Goal: Information Seeking & Learning: Check status

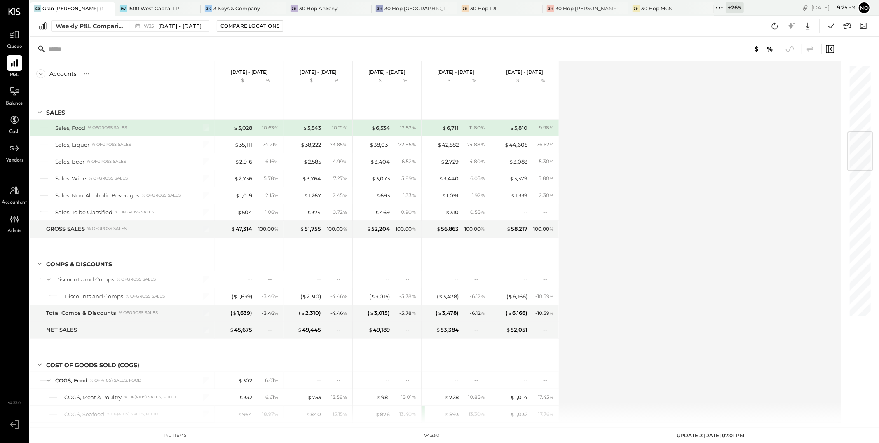
scroll to position [580, 0]
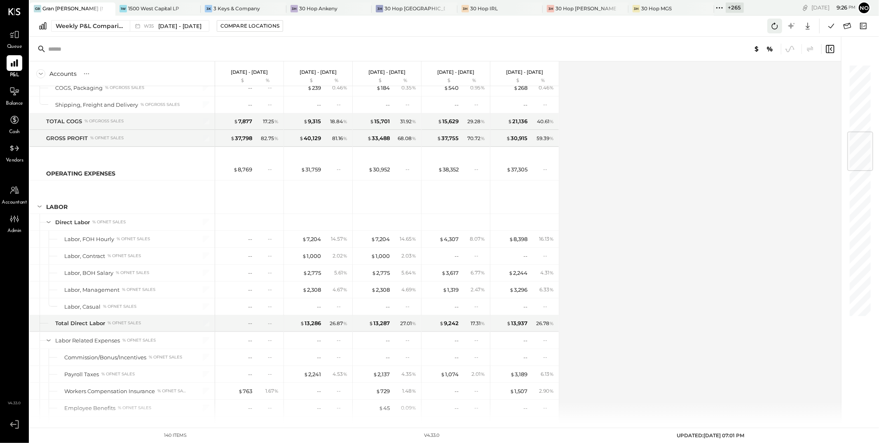
click at [775, 26] on icon at bounding box center [774, 26] width 11 height 11
click at [829, 28] on icon at bounding box center [831, 26] width 11 height 11
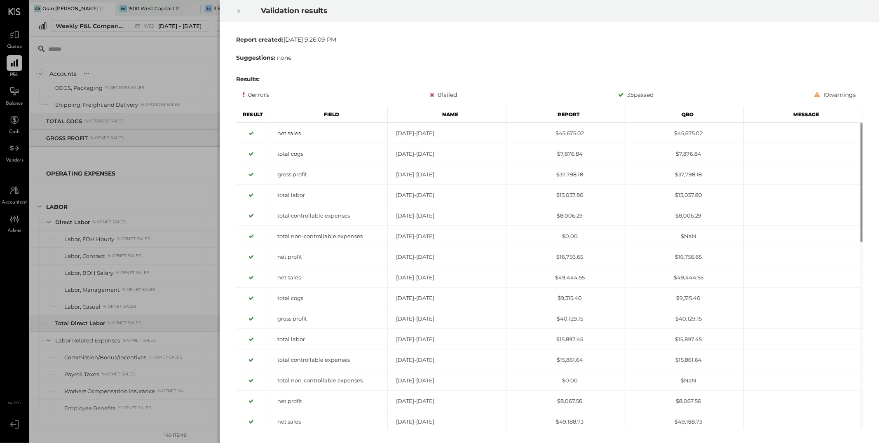
click at [239, 12] on icon at bounding box center [238, 11] width 3 height 3
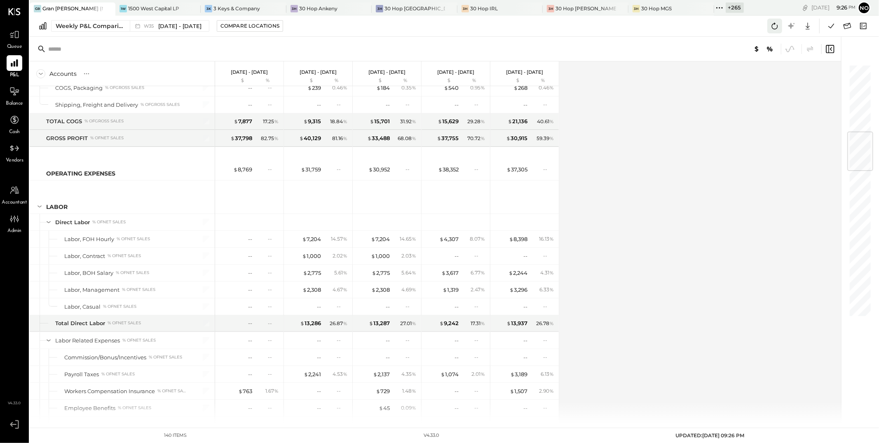
click at [775, 23] on icon at bounding box center [774, 26] width 11 height 11
click at [833, 27] on icon at bounding box center [831, 26] width 11 height 11
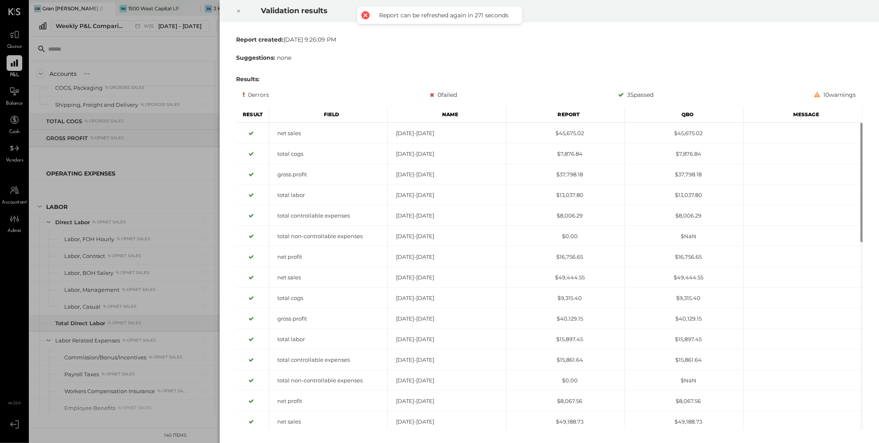
click at [239, 12] on icon at bounding box center [238, 11] width 5 height 10
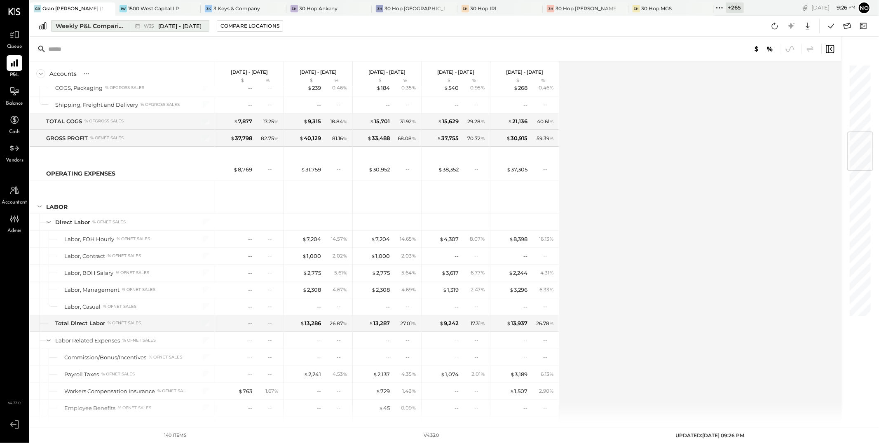
click at [173, 27] on span "Aug 25 - 31, 2025" at bounding box center [179, 26] width 43 height 8
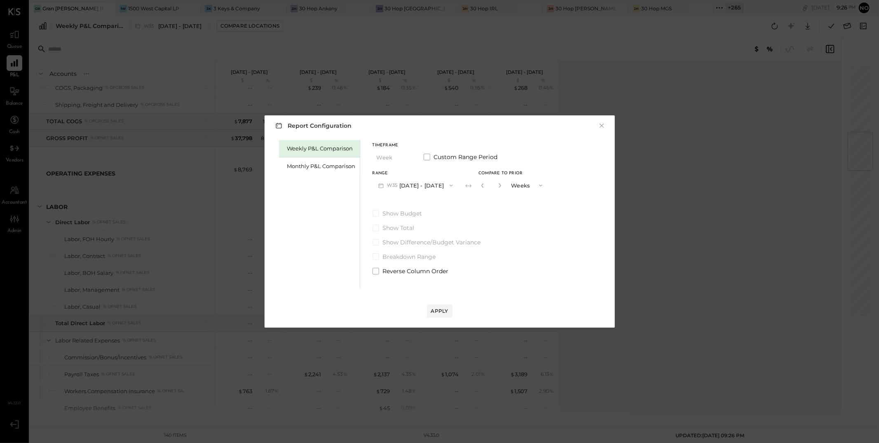
click at [415, 187] on button "W35 Aug 25 - 31, 2025" at bounding box center [416, 185] width 87 height 15
click at [420, 189] on span "Sep 1 - 7, 2025" at bounding box center [412, 186] width 39 height 7
click at [442, 312] on div "Apply" at bounding box center [439, 310] width 17 height 7
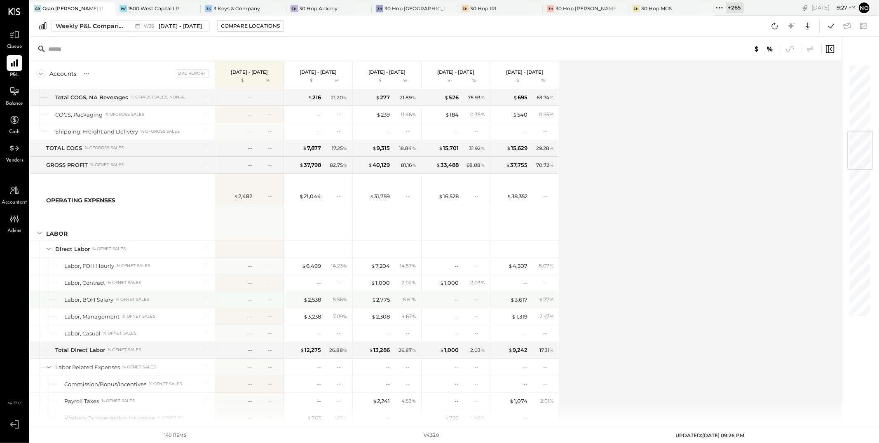
scroll to position [618, 0]
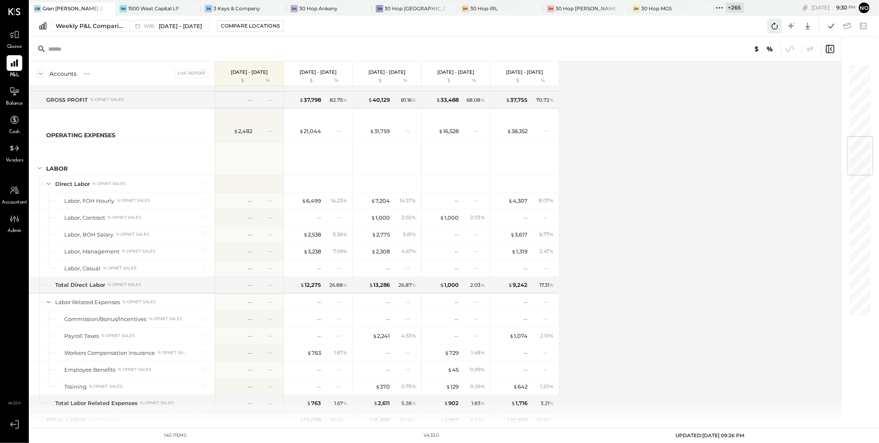
click at [773, 27] on icon at bounding box center [774, 26] width 11 height 11
click at [777, 28] on icon at bounding box center [775, 26] width 6 height 7
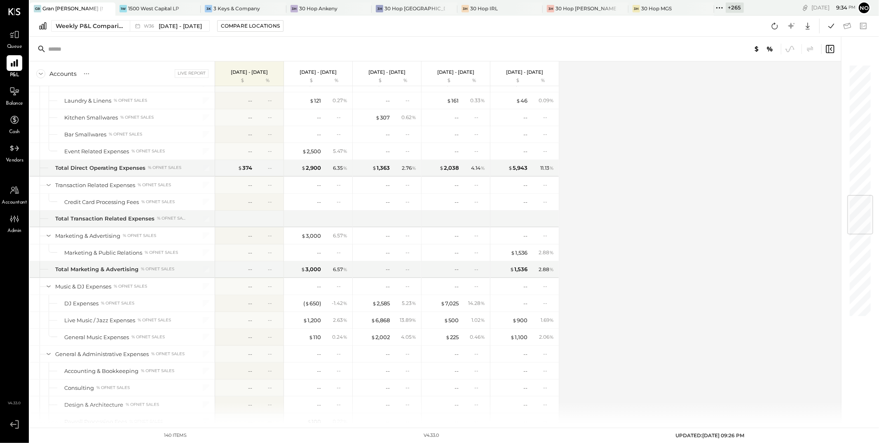
scroll to position [1282, 0]
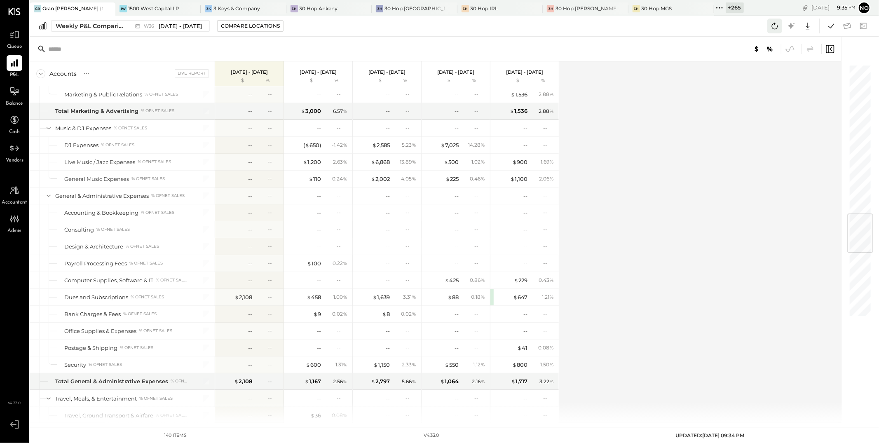
click at [776, 27] on icon at bounding box center [774, 26] width 11 height 11
click at [772, 24] on icon at bounding box center [774, 26] width 11 height 11
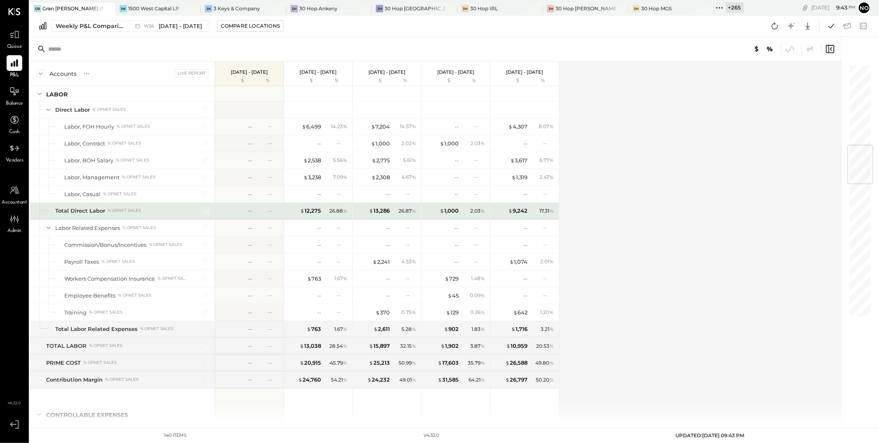
scroll to position [581, 0]
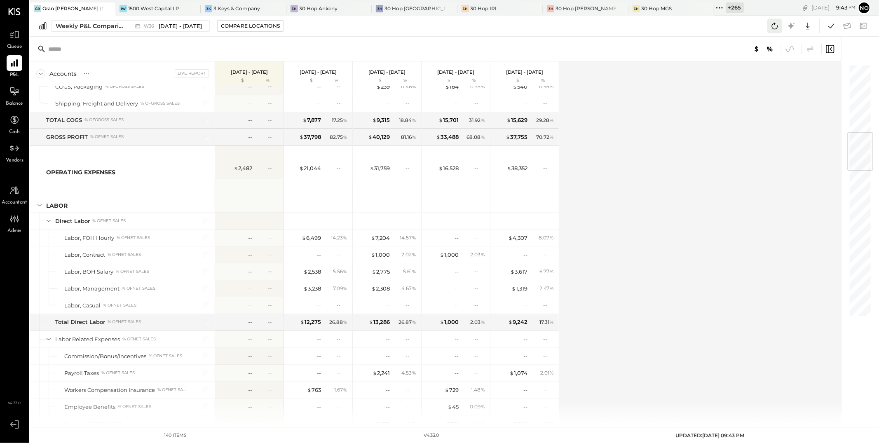
click at [772, 25] on icon at bounding box center [775, 26] width 6 height 7
click at [829, 26] on icon at bounding box center [831, 26] width 11 height 11
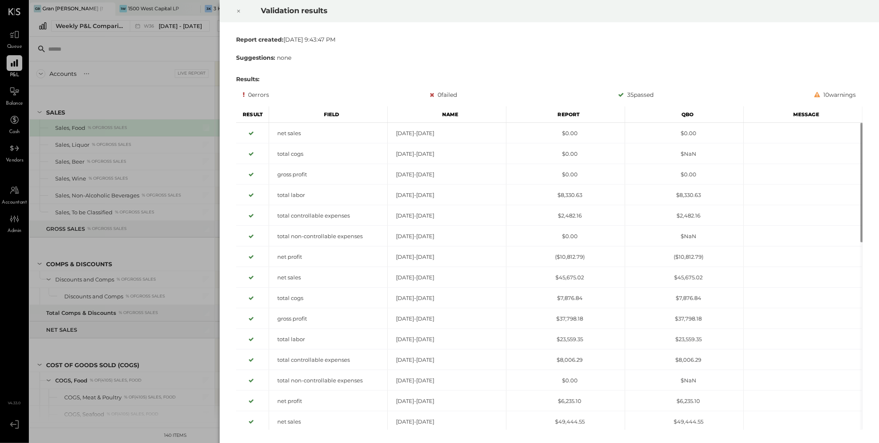
click at [239, 11] on icon at bounding box center [238, 11] width 5 height 10
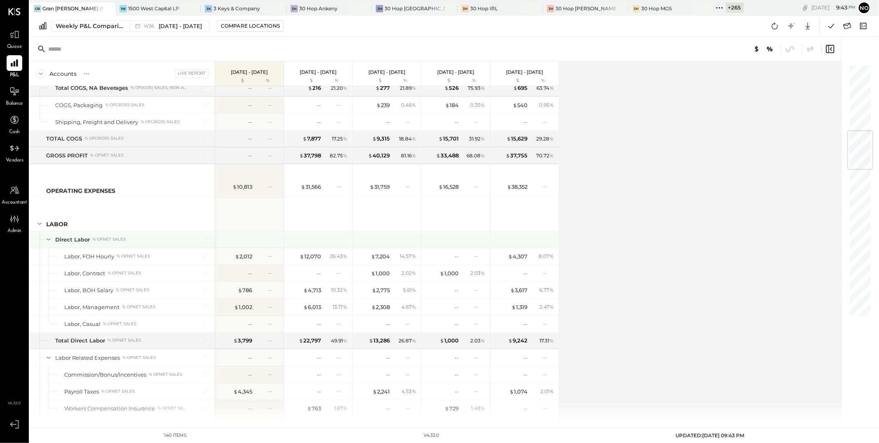
scroll to position [569, 0]
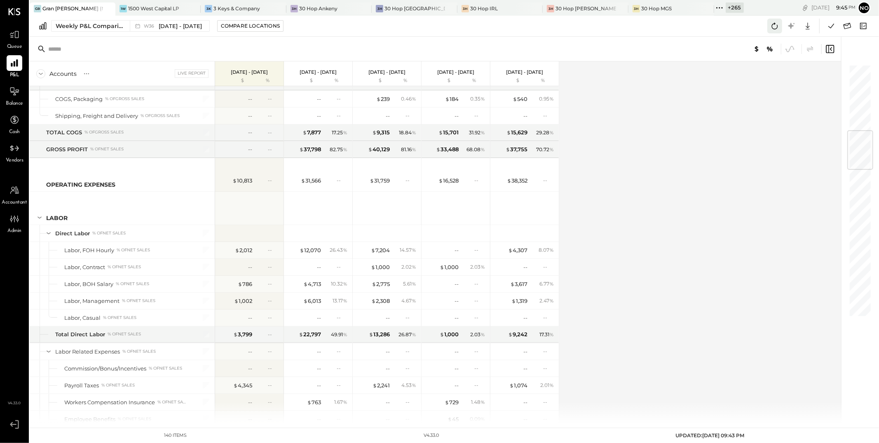
click at [774, 25] on icon at bounding box center [774, 26] width 11 height 11
click at [775, 26] on icon at bounding box center [774, 26] width 11 height 11
click at [775, 28] on icon at bounding box center [774, 26] width 11 height 11
click at [828, 28] on icon at bounding box center [831, 26] width 11 height 11
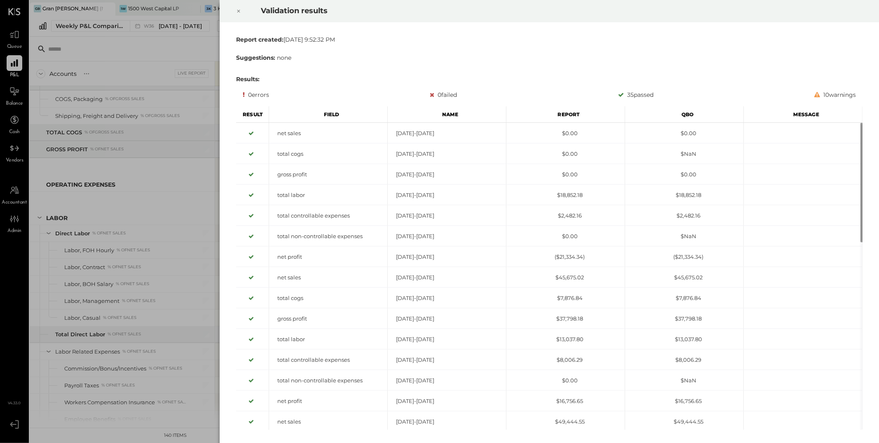
click at [240, 13] on icon at bounding box center [238, 11] width 5 height 10
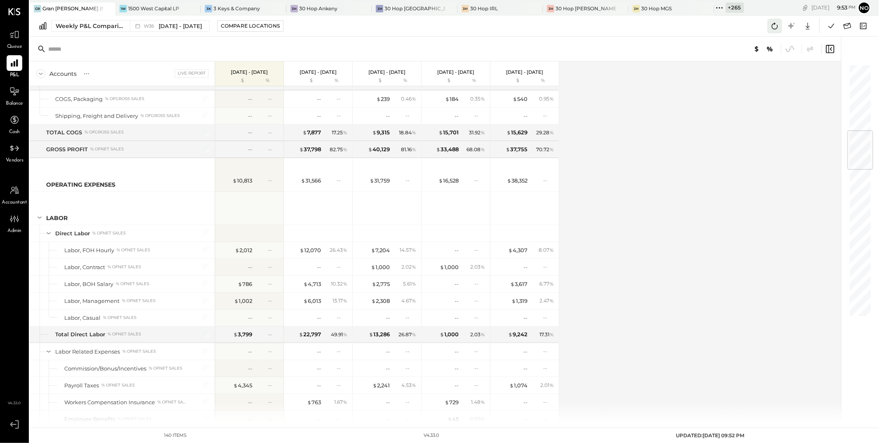
click at [771, 29] on icon at bounding box center [774, 26] width 11 height 11
click at [567, 33] on div "Weekly P&L Comparison W36 Sep 1 - 7, 2025 Compare Locations Google Sheets Excel" at bounding box center [454, 26] width 849 height 21
click at [776, 30] on icon at bounding box center [774, 26] width 11 height 11
click at [777, 29] on icon at bounding box center [774, 26] width 11 height 11
click at [833, 27] on icon at bounding box center [831, 26] width 11 height 11
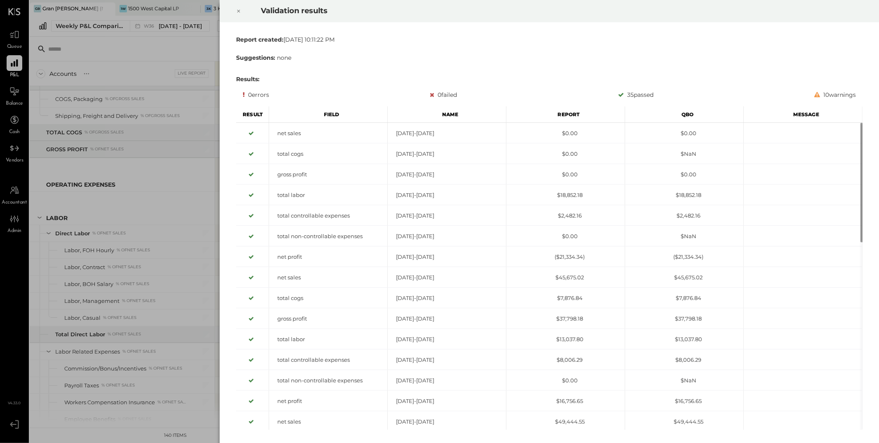
click at [237, 8] on icon at bounding box center [238, 11] width 5 height 10
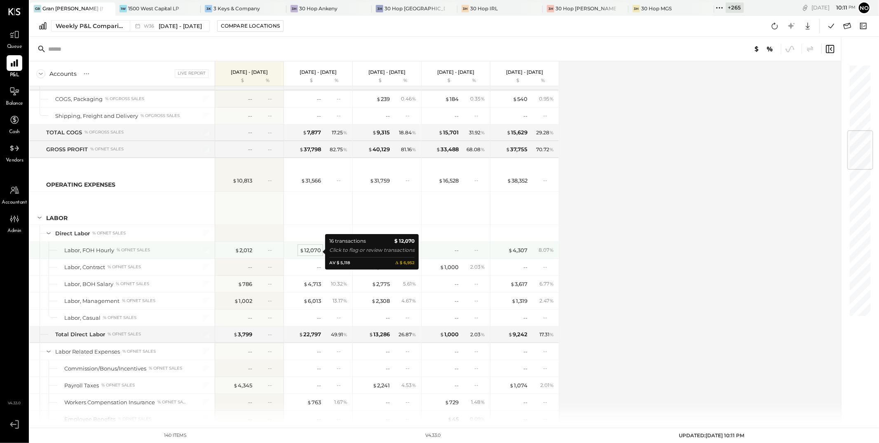
click at [308, 252] on div "$ 12,070" at bounding box center [310, 250] width 21 height 8
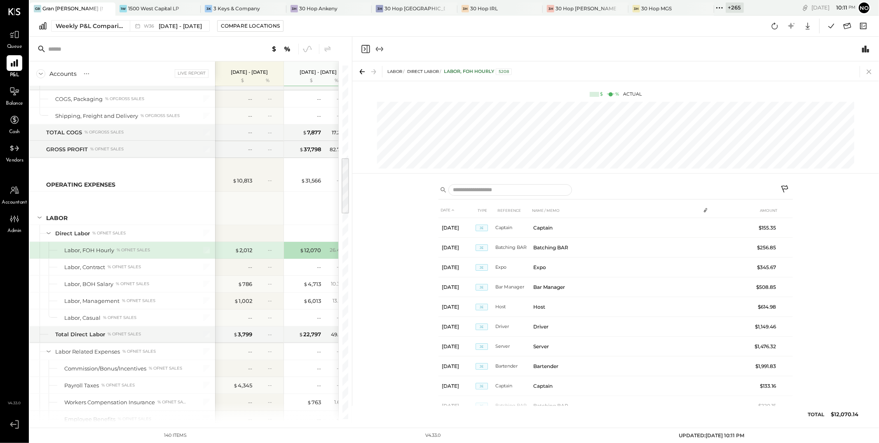
click at [865, 70] on icon at bounding box center [869, 72] width 12 height 12
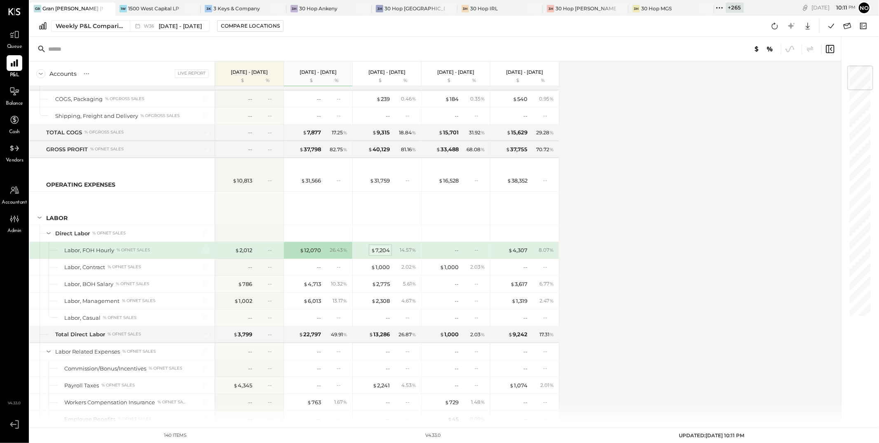
click at [375, 253] on span "$" at bounding box center [373, 250] width 5 height 7
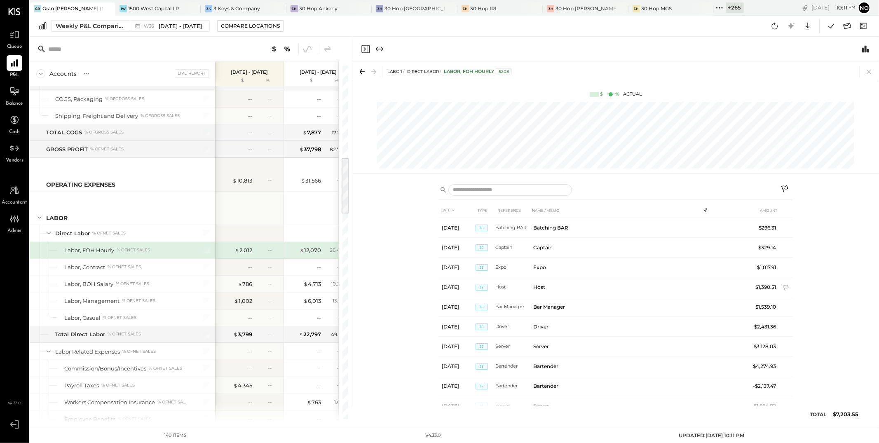
scroll to position [47, 0]
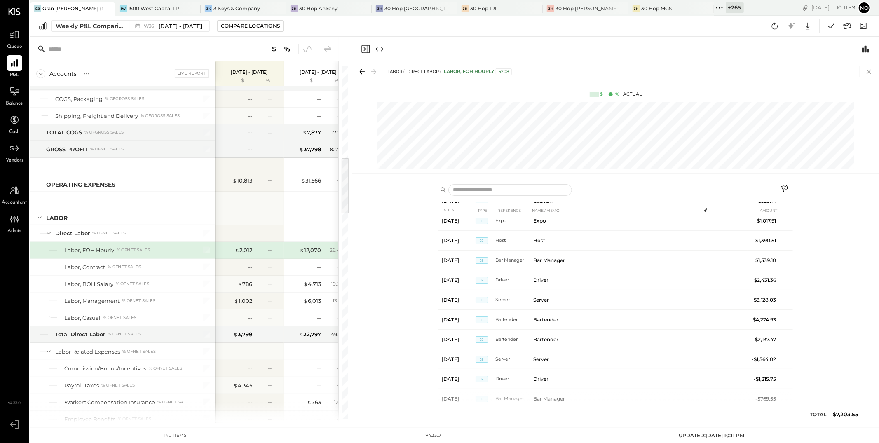
click at [869, 69] on icon at bounding box center [869, 72] width 12 height 12
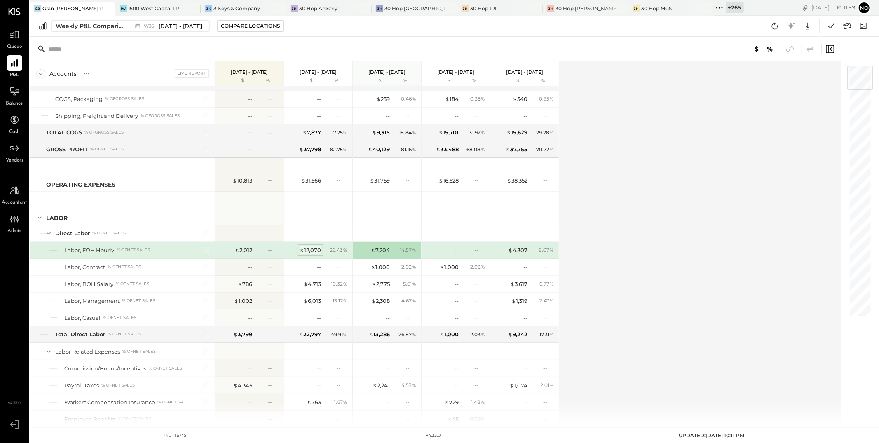
click at [313, 253] on div "$ 12,070" at bounding box center [310, 250] width 21 height 8
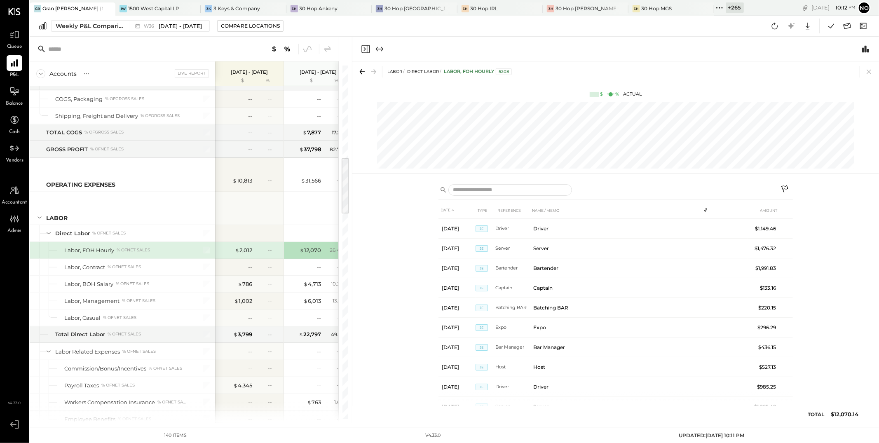
scroll to position [141, 0]
click at [870, 71] on icon at bounding box center [869, 72] width 12 height 12
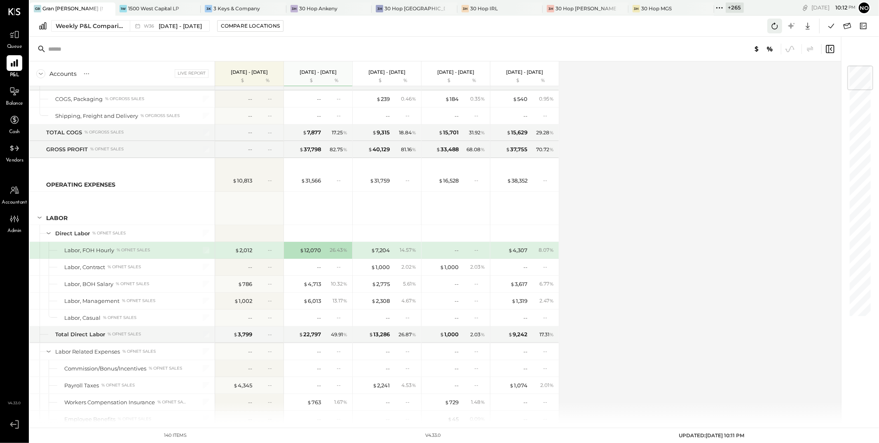
click at [779, 24] on icon at bounding box center [774, 26] width 11 height 11
click at [714, 6] on icon at bounding box center [719, 7] width 11 height 11
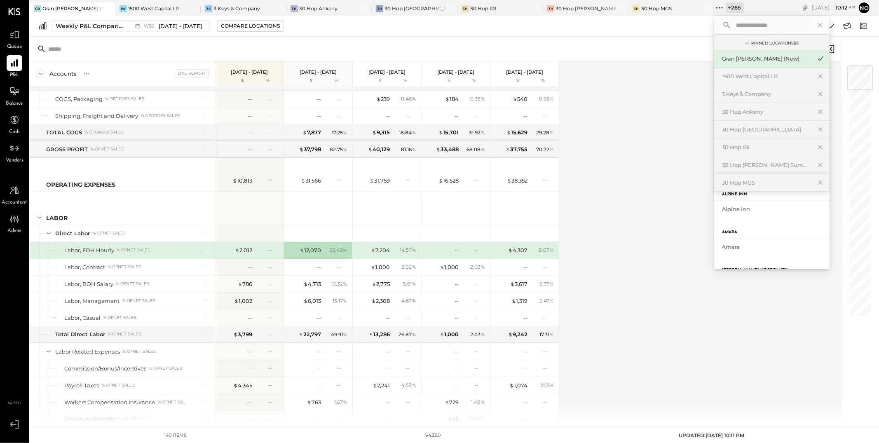
scroll to position [351, 0]
click at [17, 424] on icon at bounding box center [14, 424] width 15 height 12
